Goal: Information Seeking & Learning: Learn about a topic

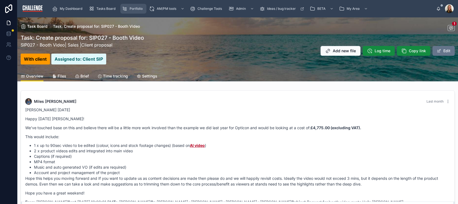
click at [139, 8] on span "Portfolio" at bounding box center [136, 9] width 13 height 4
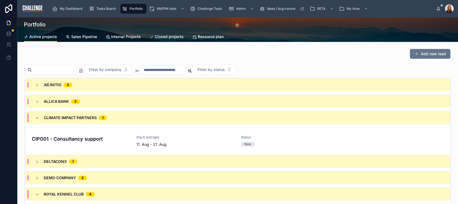
click at [79, 37] on span "Sales Pipeline" at bounding box center [84, 36] width 26 height 5
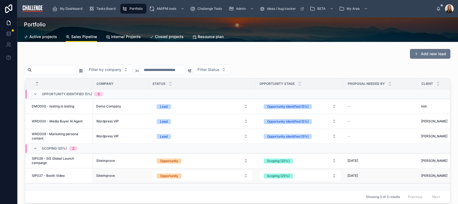
click at [63, 175] on span "SIP027 - Booth Video" at bounding box center [48, 175] width 33 height 4
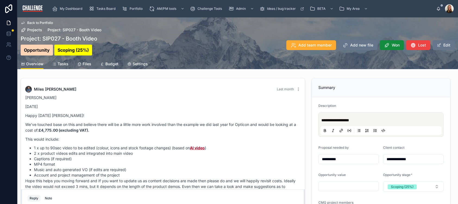
scroll to position [239, 0]
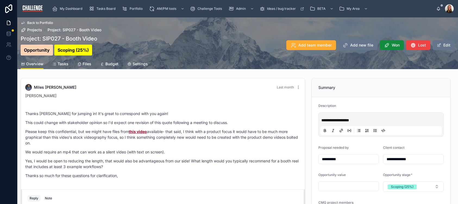
click at [64, 64] on span "Tasks" at bounding box center [63, 63] width 11 height 5
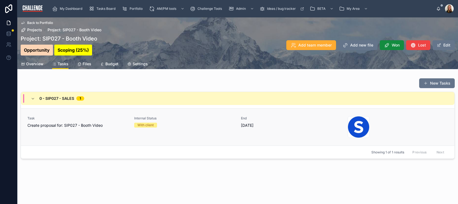
click at [97, 126] on span "Create proposal for: SIP027 - Booth Video" at bounding box center [77, 125] width 100 height 5
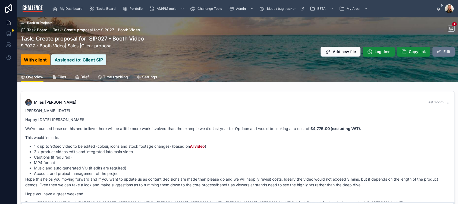
click at [113, 126] on p "We've touched base on this and believe there will be a little more work involve…" at bounding box center [237, 129] width 425 height 6
click at [45, 22] on span "Back to Projects" at bounding box center [39, 23] width 25 height 4
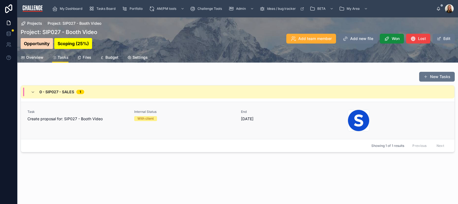
drag, startPoint x: 190, startPoint y: 157, endPoint x: 164, endPoint y: 135, distance: 33.3
click at [190, 156] on div "Projects Project: SIP027 - Booth Video Project: SIP027 - Booth Video Opportunit…" at bounding box center [237, 103] width 441 height 172
click at [104, 9] on span "Tasks Board" at bounding box center [105, 9] width 19 height 4
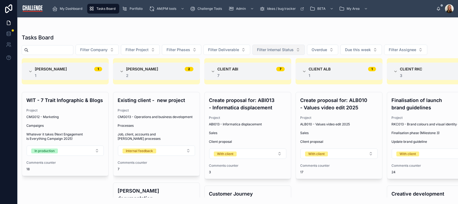
click at [305, 49] on button "Filter Internal Status" at bounding box center [278, 50] width 52 height 10
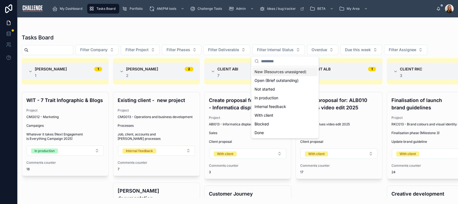
click at [322, 36] on div "Tasks Board" at bounding box center [238, 38] width 432 height 8
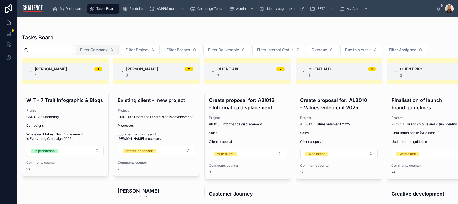
click at [119, 51] on button "Filter Company" at bounding box center [97, 50] width 43 height 10
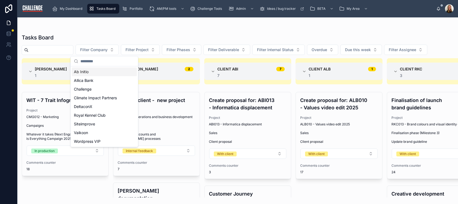
click at [115, 32] on div "Tasks Board Filter Company Filter Project Filter Phases Filter Deliverable Filt…" at bounding box center [237, 113] width 441 height 167
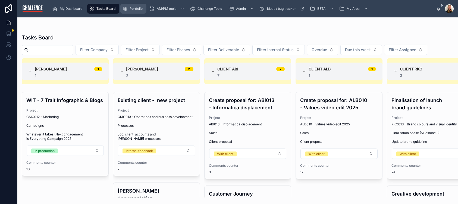
click at [134, 6] on div "Portfolio" at bounding box center [133, 8] width 23 height 9
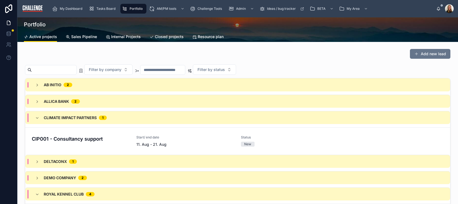
click at [76, 37] on span "Sales Pipeline" at bounding box center [84, 36] width 26 height 5
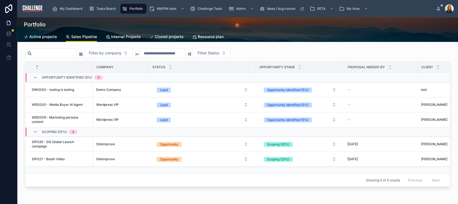
scroll to position [27, 0]
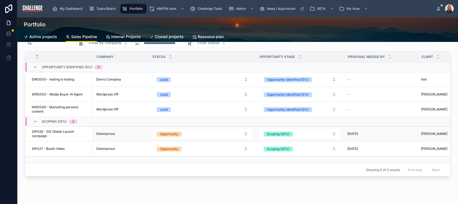
click at [63, 137] on span "SIP026 - SIS Global Launch campaign" at bounding box center [61, 133] width 58 height 9
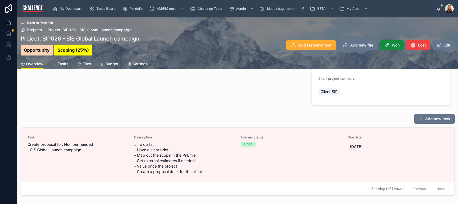
scroll to position [176, 0]
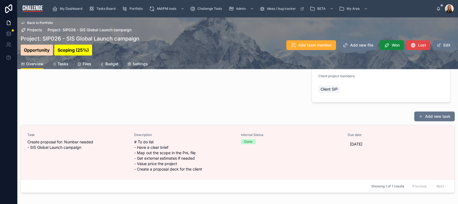
click at [421, 44] on span "Lost" at bounding box center [422, 44] width 8 height 5
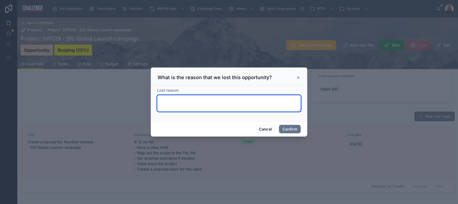
click at [215, 106] on textarea at bounding box center [228, 103] width 143 height 16
click at [171, 99] on textarea "**********" at bounding box center [228, 103] width 143 height 16
type textarea "**********"
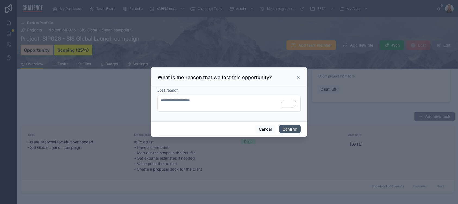
click at [292, 131] on button "Confirm" at bounding box center [290, 129] width 22 height 9
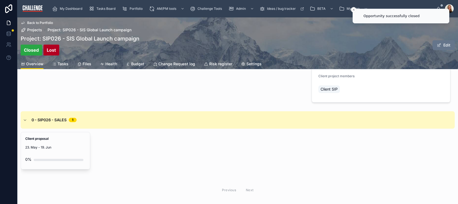
click at [261, 100] on div "No comments on this record yet Reply Note Add a comment..." at bounding box center [162, 1] width 291 height 205
click at [33, 29] on span "Projects" at bounding box center [34, 29] width 15 height 5
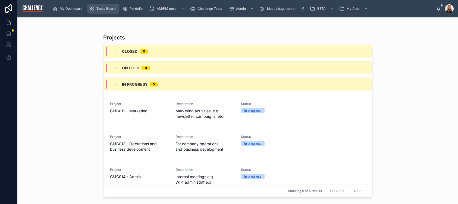
click at [112, 7] on span "Tasks Board" at bounding box center [105, 9] width 19 height 4
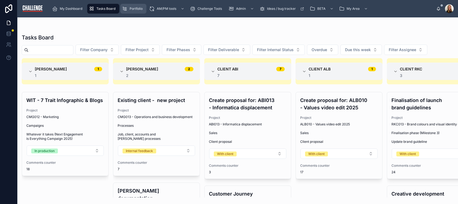
click at [136, 11] on span "Portfolio" at bounding box center [136, 9] width 13 height 4
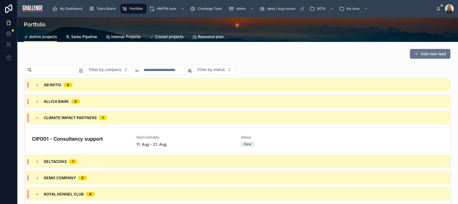
click at [171, 37] on span "Closed projects" at bounding box center [169, 36] width 29 height 5
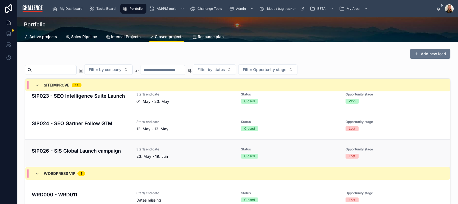
scroll to position [782, 0]
click at [101, 154] on div "SIP026 - SIS Global Launch campaign" at bounding box center [81, 153] width 98 height 12
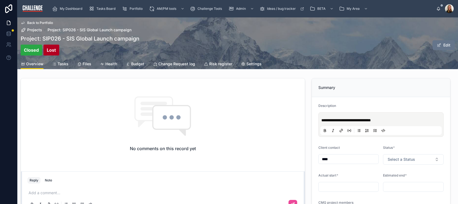
click at [254, 65] on span "Settings" at bounding box center [253, 63] width 15 height 5
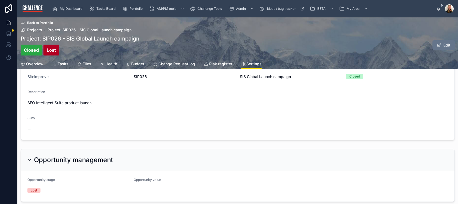
scroll to position [43, 0]
click at [437, 46] on span at bounding box center [439, 45] width 4 height 4
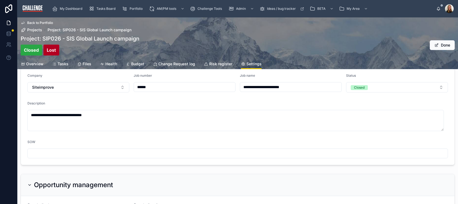
scroll to position [29, 0]
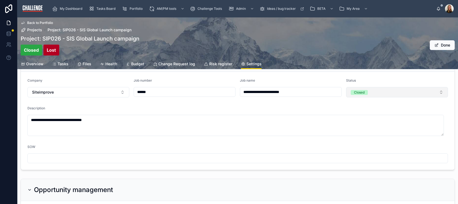
click at [378, 95] on button "Closed" at bounding box center [397, 92] width 102 height 10
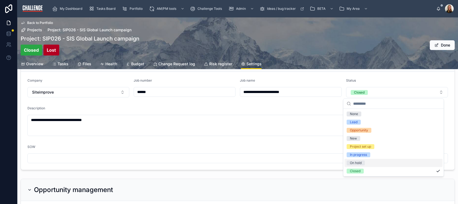
click at [364, 162] on span "On hold" at bounding box center [356, 162] width 18 height 5
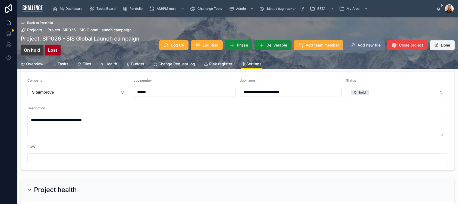
click at [435, 46] on button "Done" at bounding box center [442, 45] width 25 height 10
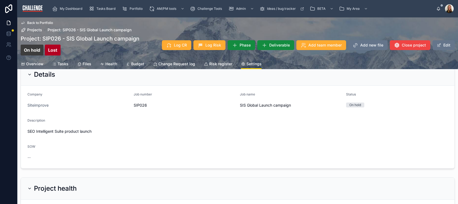
scroll to position [0, 0]
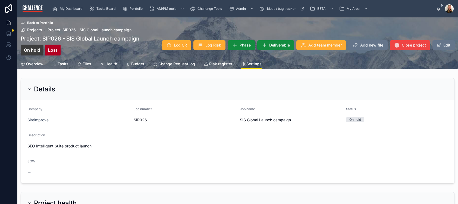
click at [66, 64] on span "Tasks" at bounding box center [63, 63] width 11 height 5
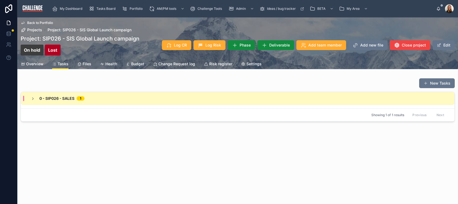
click at [36, 99] on div "0 - SIP026 - Sales 1" at bounding box center [58, 98] width 54 height 5
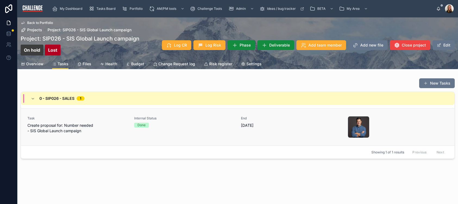
click at [66, 131] on span "Create proposal for: Number needed - SIS Global Launch campaign" at bounding box center [77, 128] width 100 height 11
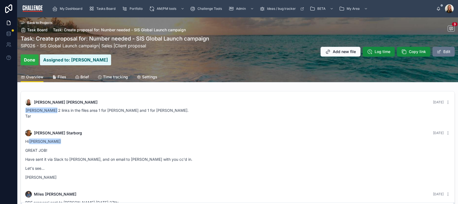
drag, startPoint x: 208, startPoint y: 161, endPoint x: 159, endPoint y: 140, distance: 53.5
click at [208, 161] on p "Have sent it via Slack to Rini, and on email to Elizabeth with you cc'd in." at bounding box center [237, 159] width 425 height 6
click at [43, 23] on span "Back to Projects" at bounding box center [39, 23] width 25 height 4
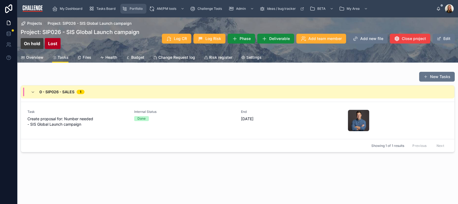
click at [137, 10] on span "Portfolio" at bounding box center [136, 9] width 13 height 4
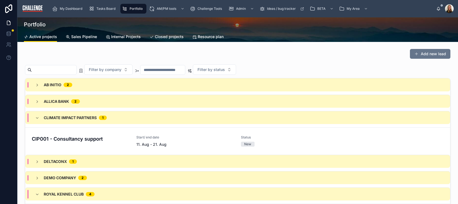
click at [79, 39] on span "Sales Pipeline" at bounding box center [84, 36] width 26 height 5
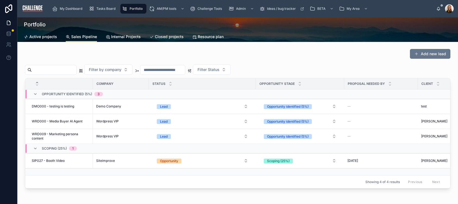
click at [325, 59] on div "Add new lead" at bounding box center [237, 55] width 425 height 12
click at [120, 36] on span "Internal Projects" at bounding box center [126, 36] width 30 height 5
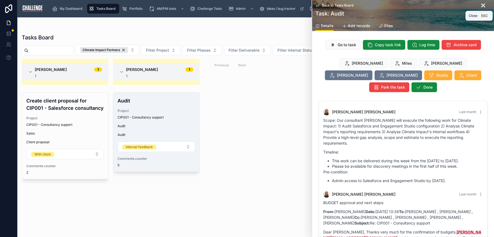
click at [480, 7] on icon at bounding box center [483, 5] width 7 height 7
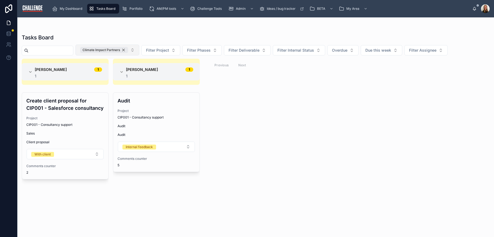
click at [128, 51] on div "Climate Impact Partners" at bounding box center [104, 50] width 48 height 6
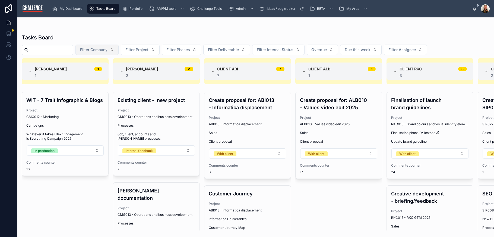
click at [119, 49] on button "Filter Company" at bounding box center [97, 50] width 43 height 10
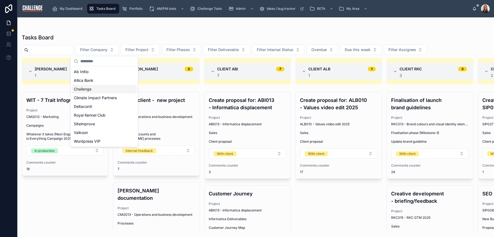
click at [99, 88] on div "Challenge" at bounding box center [104, 89] width 65 height 9
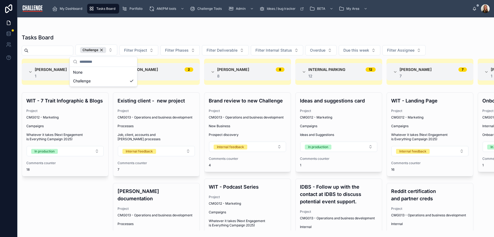
click at [267, 37] on div "Tasks Board" at bounding box center [256, 38] width 468 height 8
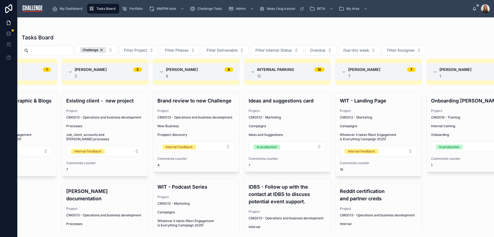
scroll to position [0, 95]
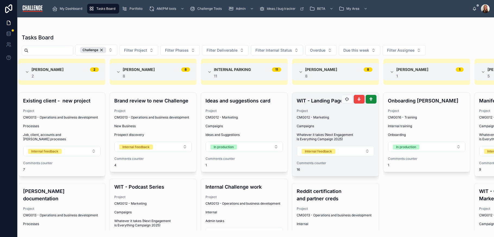
click at [351, 117] on div "CMG012 - Marketing" at bounding box center [336, 117] width 78 height 4
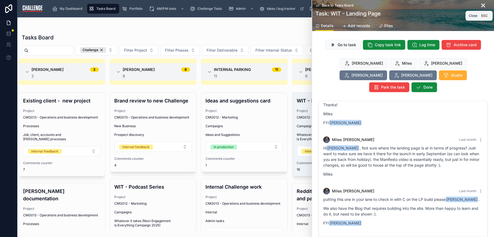
click at [480, 7] on icon at bounding box center [483, 5] width 7 height 7
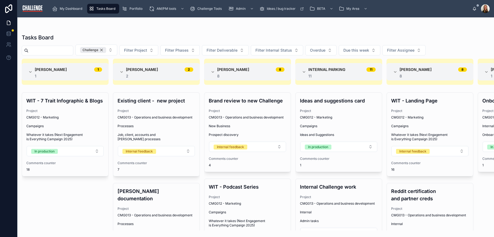
click at [106, 50] on div "Challenge" at bounding box center [93, 50] width 26 height 6
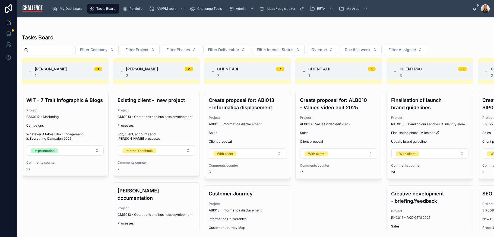
click at [121, 37] on div "Tasks Board" at bounding box center [256, 38] width 468 height 8
click at [108, 51] on span "Filter Company" at bounding box center [93, 49] width 27 height 5
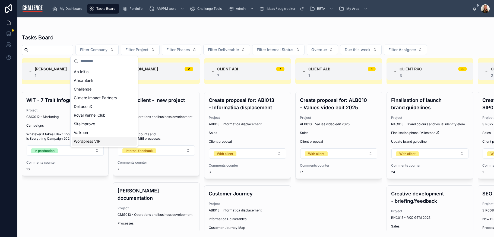
click at [107, 141] on div "Wordpress VIP" at bounding box center [104, 141] width 65 height 9
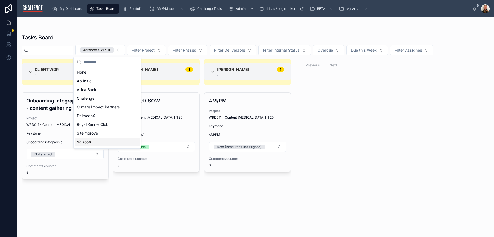
click at [360, 148] on div "Client WDR 1 1 Onboarding Infographic - content gathering Project WRD011 - Cont…" at bounding box center [255, 145] width 477 height 172
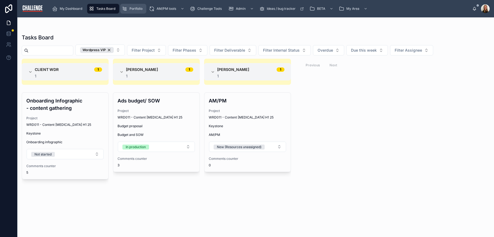
click at [133, 11] on div "Portfolio" at bounding box center [133, 8] width 23 height 9
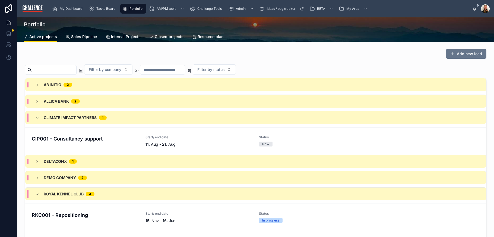
click at [85, 37] on span "Sales Pipeline" at bounding box center [84, 36] width 26 height 5
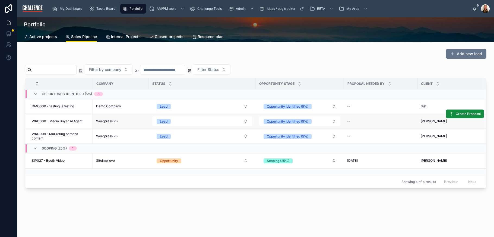
click at [71, 121] on span "WRD000 - Media Buyer AI Agent" at bounding box center [57, 121] width 51 height 4
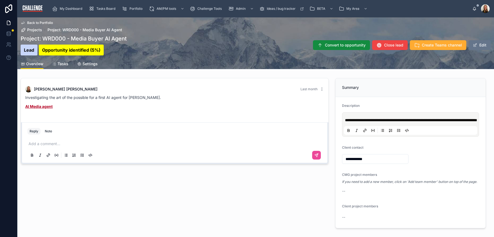
click at [59, 63] on span "Tasks" at bounding box center [63, 63] width 11 height 5
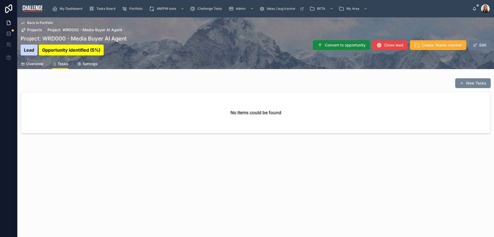
click at [475, 85] on button "New Tasks" at bounding box center [474, 83] width 36 height 10
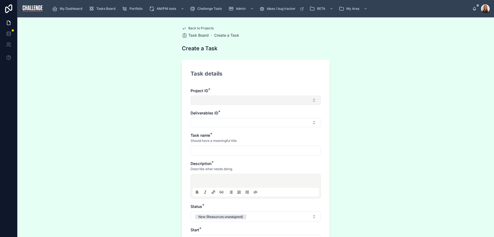
click at [246, 100] on button "Select Button" at bounding box center [256, 100] width 130 height 9
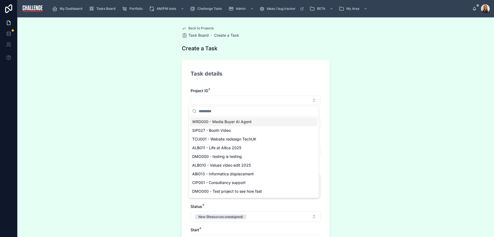
click at [247, 121] on span "WRD000 - Media Buyer AI Agent" at bounding box center [221, 121] width 59 height 5
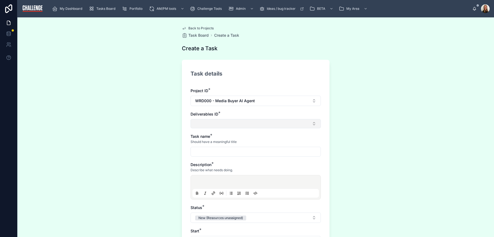
click at [256, 125] on button "Select Button" at bounding box center [256, 123] width 130 height 9
click at [343, 109] on div "**********" at bounding box center [255, 126] width 477 height 219
click at [197, 27] on span "Back to Projects" at bounding box center [201, 28] width 25 height 4
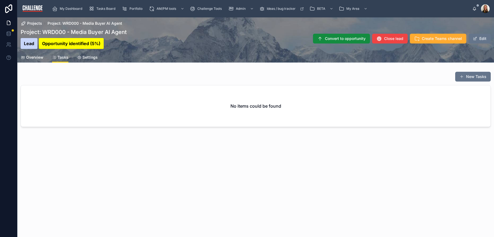
click at [199, 131] on div "Projects Project: WRD000 - Media Buyer AI Agent Project: WRD000 - Media Buyer A…" at bounding box center [255, 90] width 477 height 146
click at [38, 56] on span "Overview" at bounding box center [34, 57] width 17 height 5
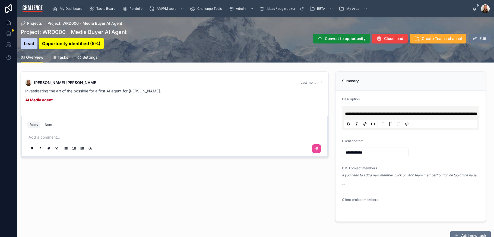
click at [61, 57] on span "Tasks" at bounding box center [63, 57] width 11 height 5
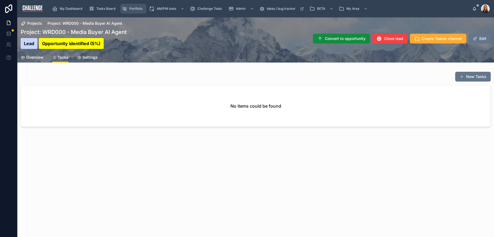
click at [134, 7] on span "Portfolio" at bounding box center [136, 9] width 13 height 4
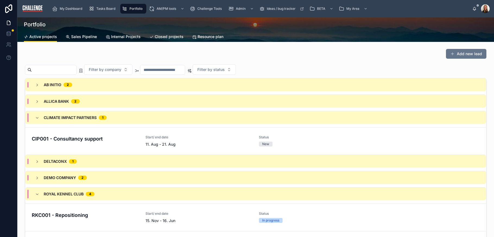
click at [115, 39] on span "Internal Projects" at bounding box center [126, 36] width 30 height 5
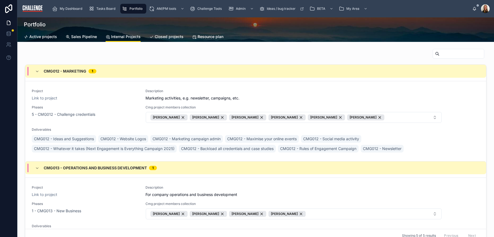
click at [205, 57] on div at bounding box center [256, 55] width 462 height 12
click at [98, 8] on span "Tasks Board" at bounding box center [105, 9] width 19 height 4
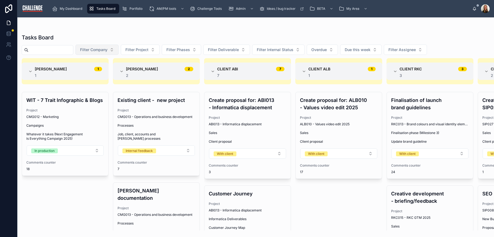
click at [108, 52] on span "Filter Company" at bounding box center [93, 49] width 27 height 5
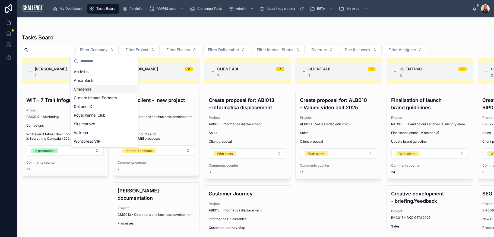
click at [88, 88] on span "Challenge" at bounding box center [83, 88] width 18 height 5
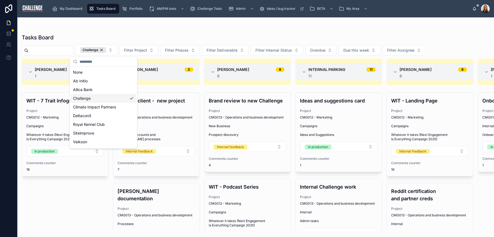
click at [85, 98] on span "Challenge" at bounding box center [82, 98] width 18 height 5
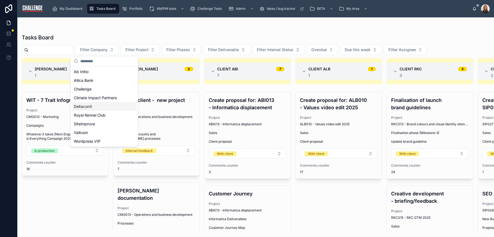
click at [345, 201] on div "Create proposal for: ALB010 - Values video edit 2025 Project ALB010 - Values vi…" at bounding box center [339, 161] width 87 height 139
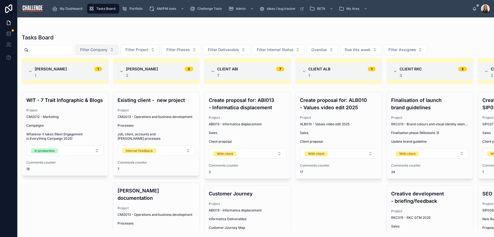
click at [119, 51] on button "Filter Company" at bounding box center [97, 50] width 43 height 10
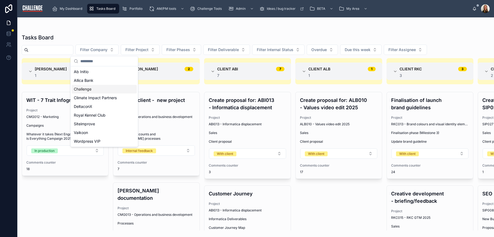
click at [99, 87] on div "Challenge" at bounding box center [104, 89] width 65 height 9
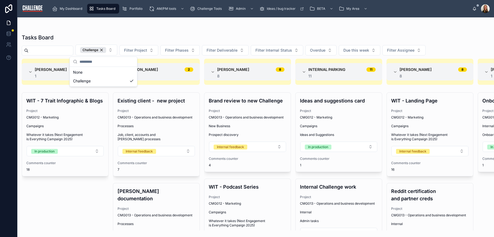
click at [57, 201] on div "WIT - 7 Trait Infographic & Blogs Project CMG012 - Marketing Campaigns Whatever…" at bounding box center [65, 161] width 87 height 138
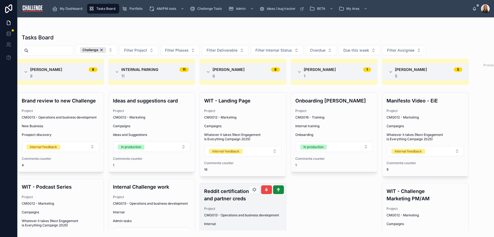
scroll to position [0, 189]
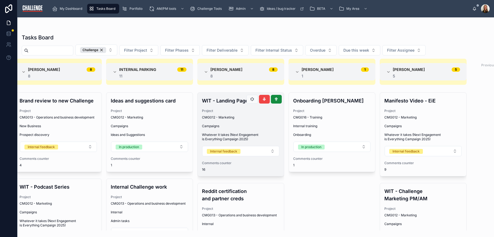
click at [238, 127] on span "Campaigns" at bounding box center [241, 126] width 78 height 4
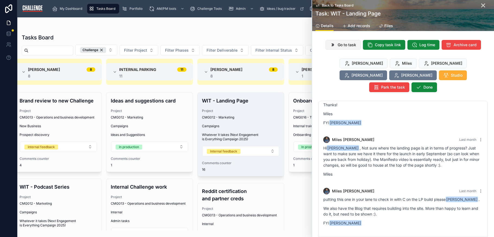
click at [348, 45] on span "Go to task" at bounding box center [347, 44] width 18 height 5
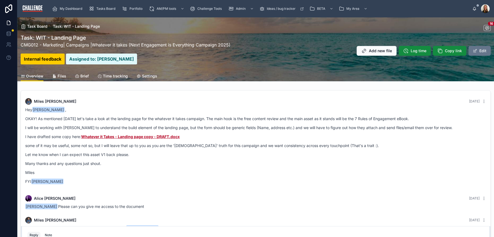
scroll to position [642, 0]
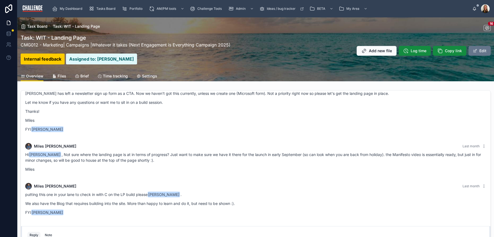
click at [62, 76] on span "Files" at bounding box center [62, 75] width 9 height 5
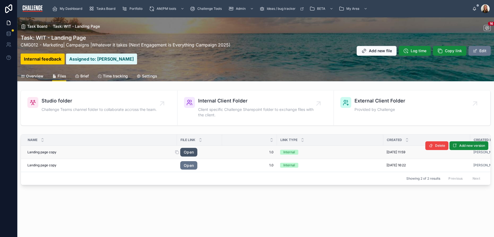
click at [188, 153] on link "Open" at bounding box center [188, 152] width 17 height 9
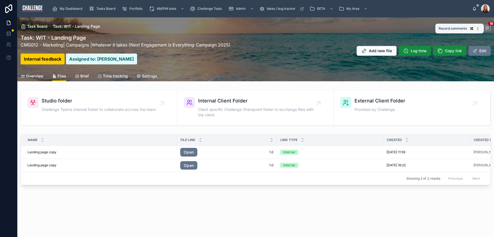
click at [489, 25] on span at bounding box center [487, 28] width 7 height 6
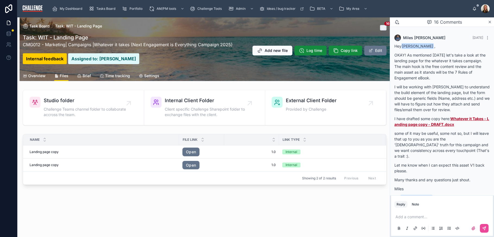
scroll to position [1266, 0]
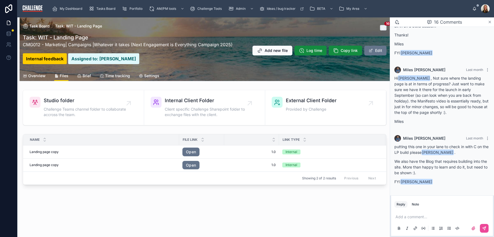
click at [490, 20] on icon at bounding box center [490, 22] width 4 height 4
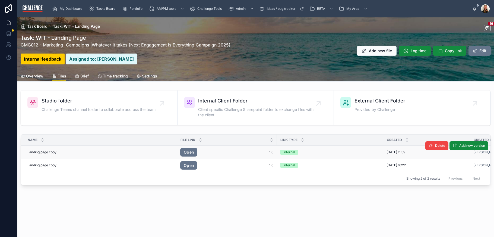
click at [41, 154] on span "Landing page copy" at bounding box center [41, 152] width 29 height 4
click at [186, 153] on link "Open" at bounding box center [188, 152] width 17 height 9
click at [42, 77] on span "Overview" at bounding box center [34, 75] width 17 height 5
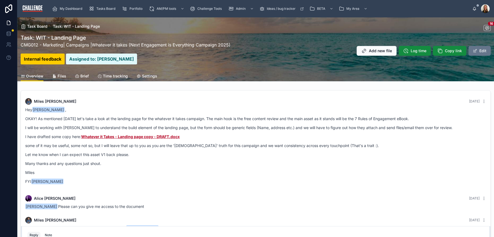
scroll to position [642, 0]
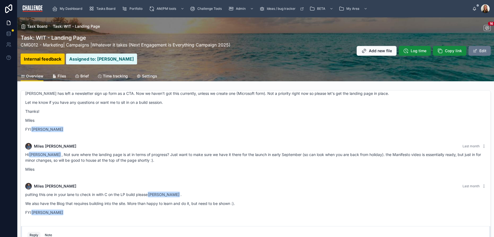
click at [190, 145] on div "Miles McAlister Last month" at bounding box center [255, 146] width 461 height 7
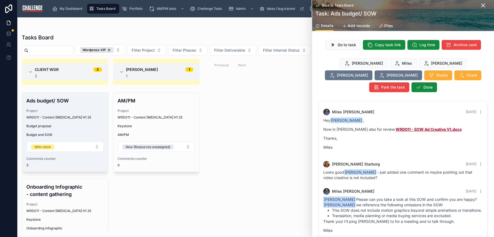
scroll to position [13, 0]
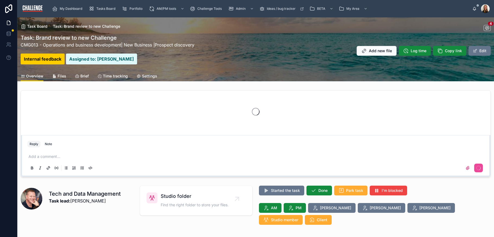
click at [65, 76] on span "Files" at bounding box center [62, 75] width 9 height 5
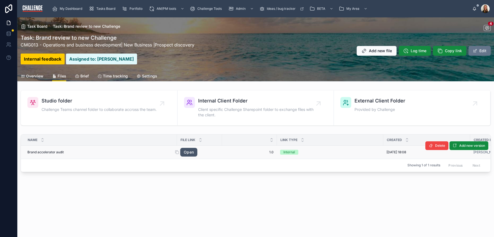
click at [188, 152] on link "Open" at bounding box center [188, 152] width 17 height 9
